Goal: Navigation & Orientation: Find specific page/section

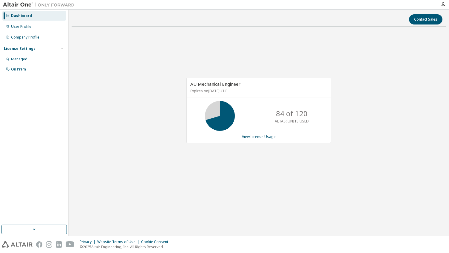
click at [102, 56] on div "AU Mechanical Engineer Expires on January 1, 2026 UTC 84 of 120 ALTAIR UNITS US…" at bounding box center [259, 113] width 374 height 164
